Goal: Task Accomplishment & Management: Manage account settings

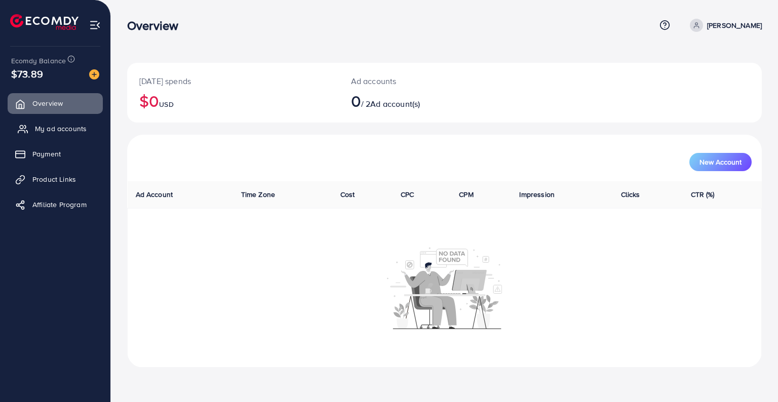
click at [81, 133] on span "My ad accounts" at bounding box center [61, 129] width 52 height 10
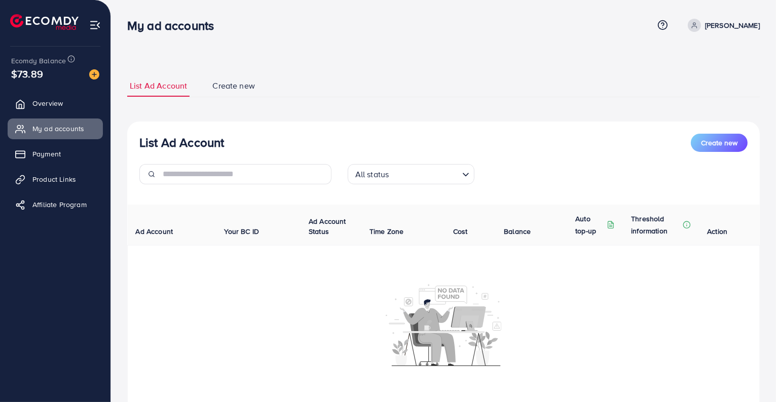
click at [684, 25] on link "[PERSON_NAME]" at bounding box center [722, 25] width 76 height 13
click at [723, 139] on span "Create new" at bounding box center [719, 143] width 36 height 10
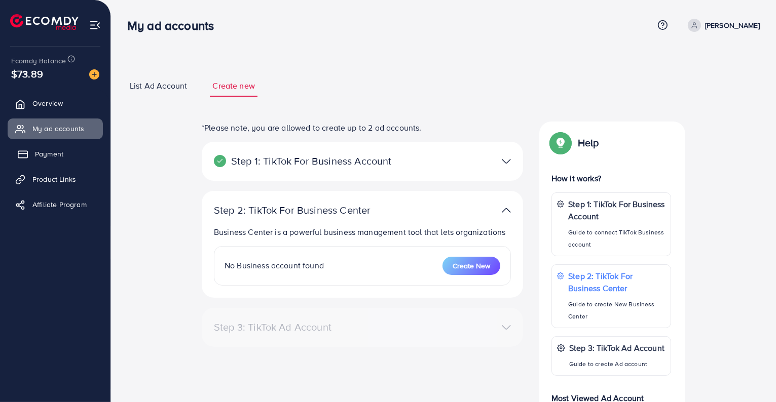
click at [41, 152] on span "Payment" at bounding box center [49, 154] width 28 height 10
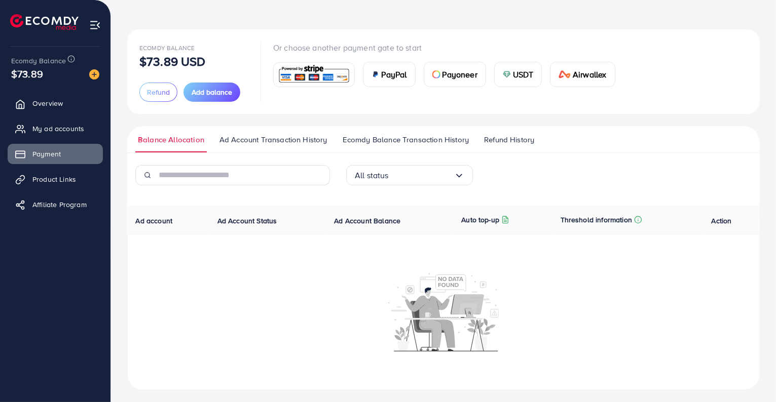
scroll to position [37, 0]
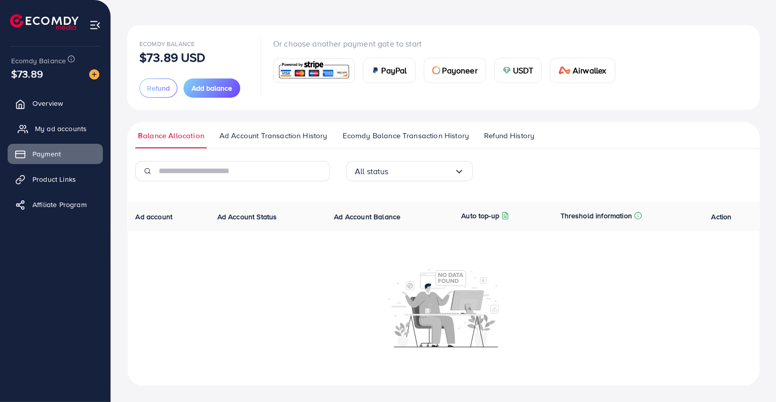
click at [82, 130] on span "My ad accounts" at bounding box center [61, 129] width 52 height 10
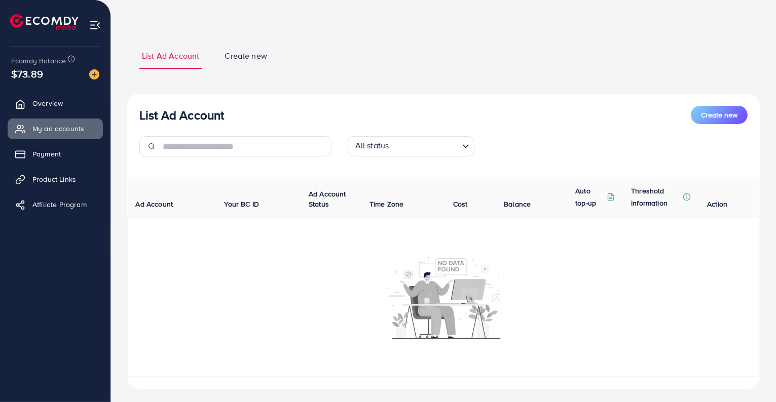
scroll to position [34, 0]
click at [263, 53] on span "Create new" at bounding box center [245, 55] width 43 height 12
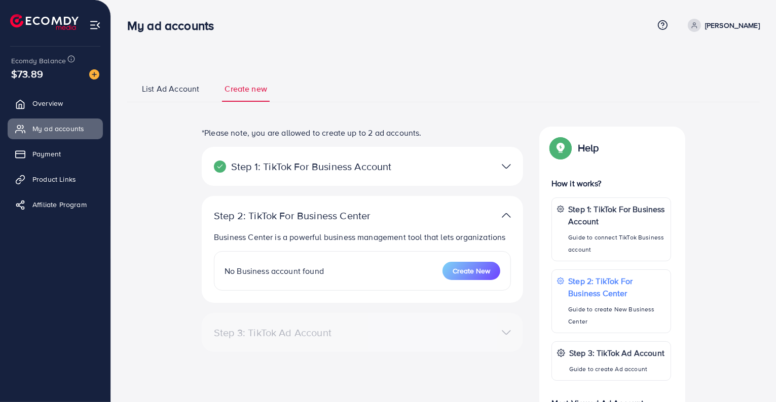
click at [167, 91] on span "List Ad Account" at bounding box center [170, 89] width 57 height 12
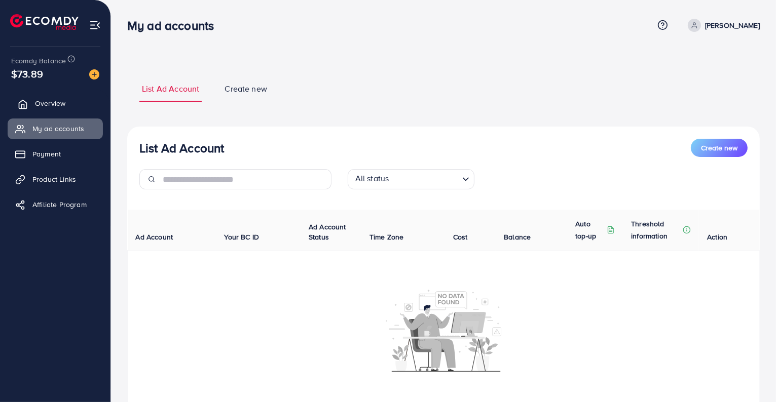
click at [33, 95] on link "Overview" at bounding box center [55, 103] width 95 height 20
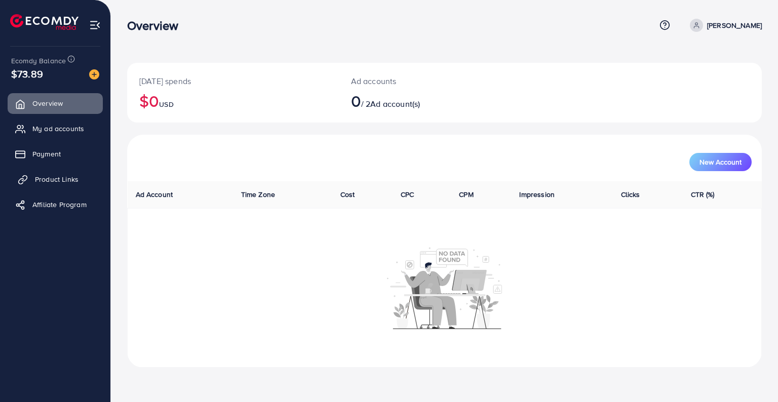
click at [50, 183] on span "Product Links" at bounding box center [57, 179] width 44 height 10
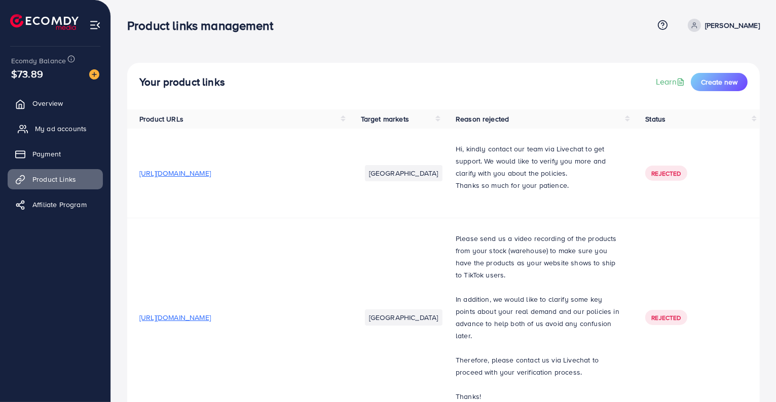
click at [60, 131] on span "My ad accounts" at bounding box center [61, 129] width 52 height 10
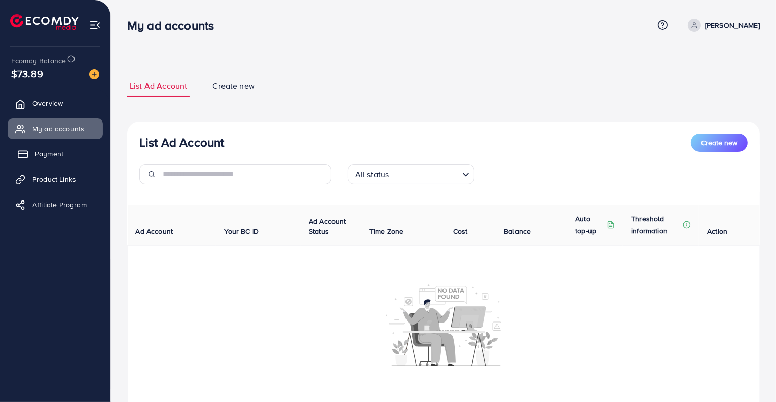
click at [31, 159] on link "Payment" at bounding box center [55, 154] width 95 height 20
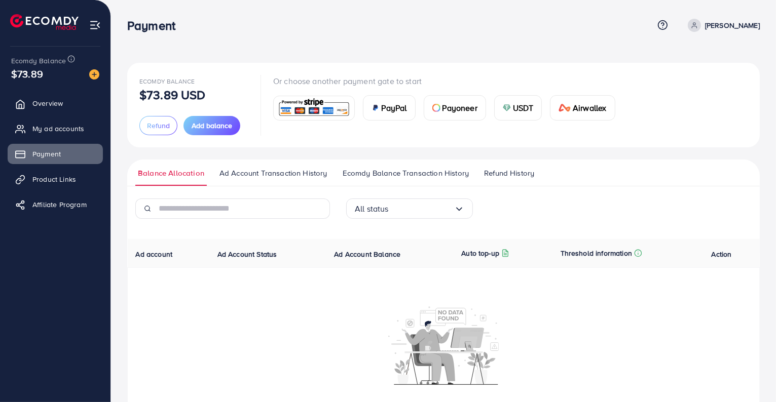
click at [279, 173] on span "Ad Account Transaction History" at bounding box center [273, 173] width 108 height 11
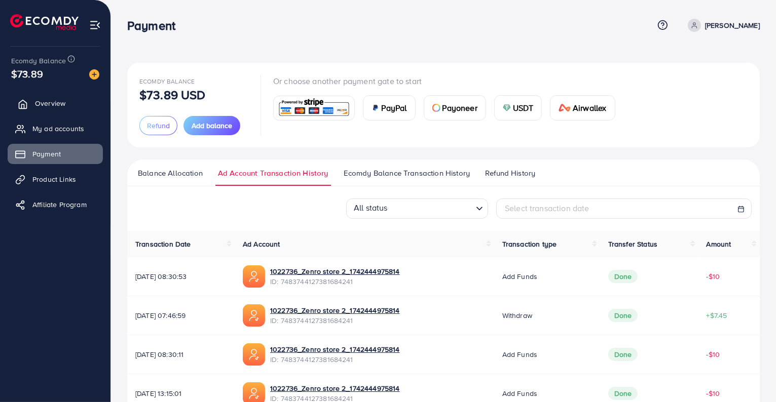
click at [88, 103] on link "Overview" at bounding box center [55, 103] width 95 height 20
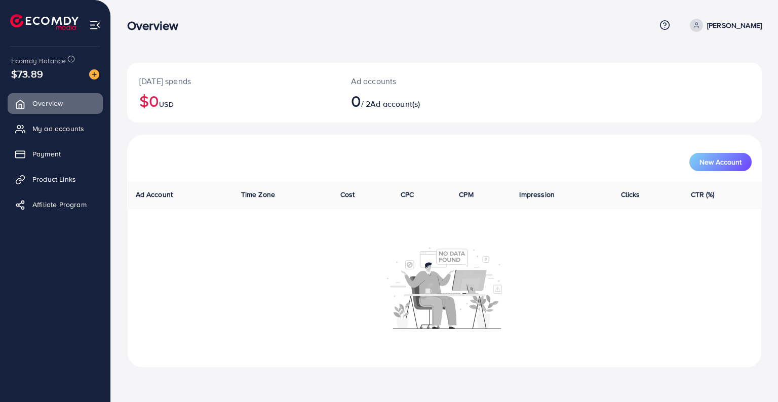
click at [372, 105] on h2 "0 / 2 Ad account(s)" at bounding box center [418, 100] width 134 height 19
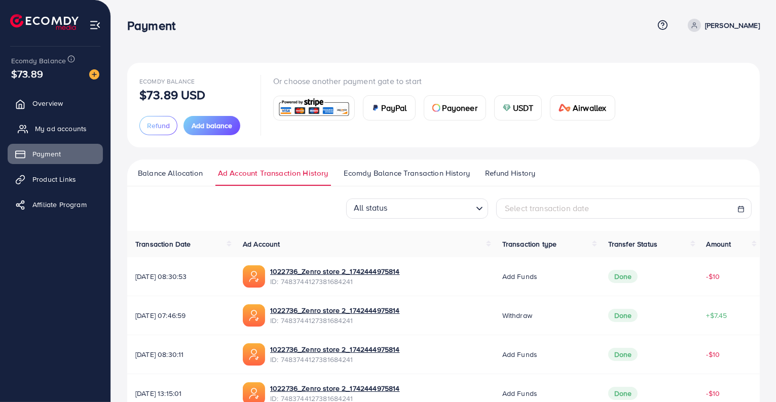
click at [51, 126] on span "My ad accounts" at bounding box center [61, 129] width 52 height 10
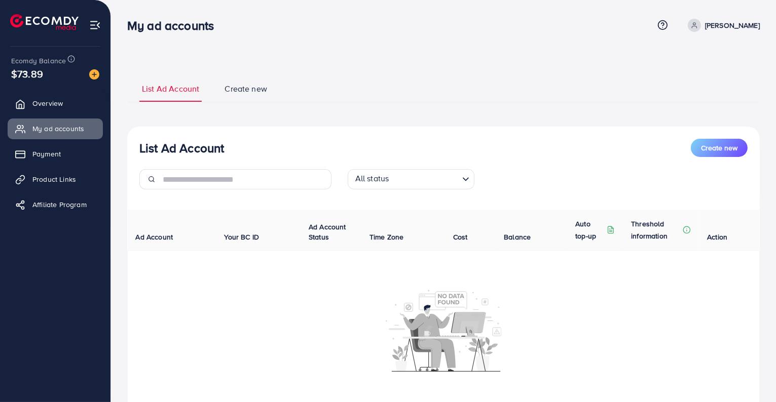
click at [256, 96] on link "Create new" at bounding box center [246, 92] width 48 height 19
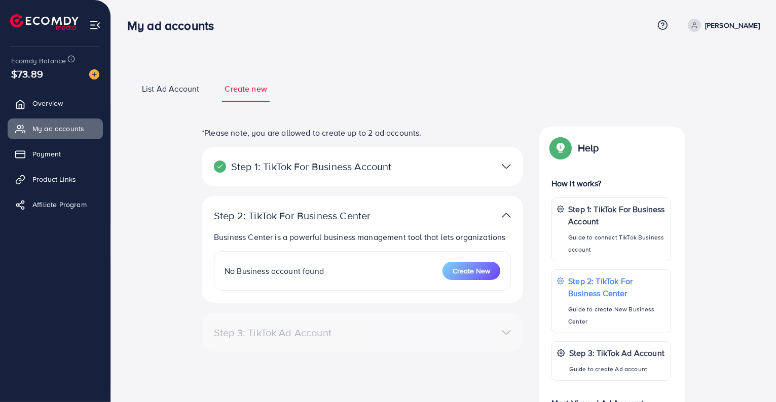
click at [182, 94] on span "List Ad Account" at bounding box center [170, 89] width 57 height 12
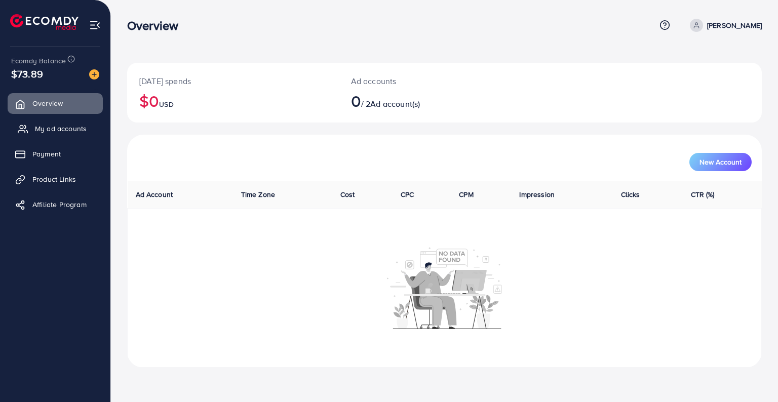
click at [62, 135] on link "My ad accounts" at bounding box center [55, 129] width 95 height 20
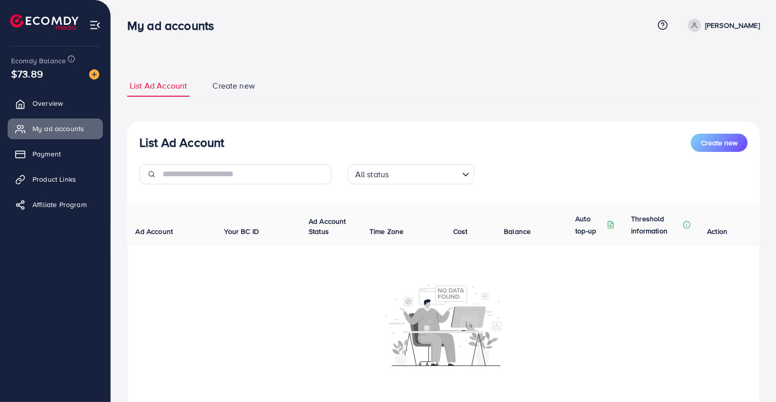
click at [483, 282] on td at bounding box center [444, 324] width 632 height 159
click at [84, 100] on link "Overview" at bounding box center [55, 103] width 95 height 20
